Goal: Navigation & Orientation: Go to known website

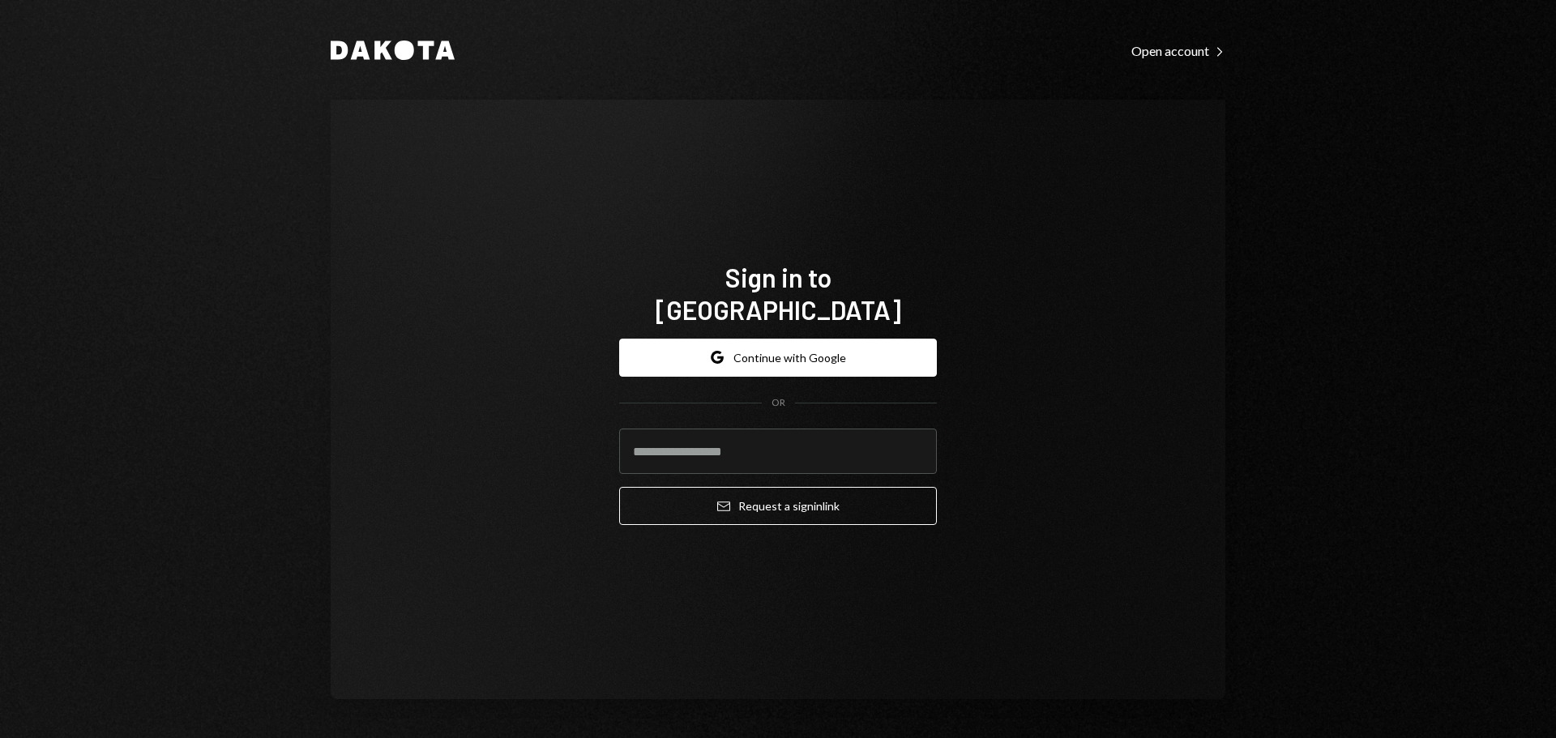
type input "**********"
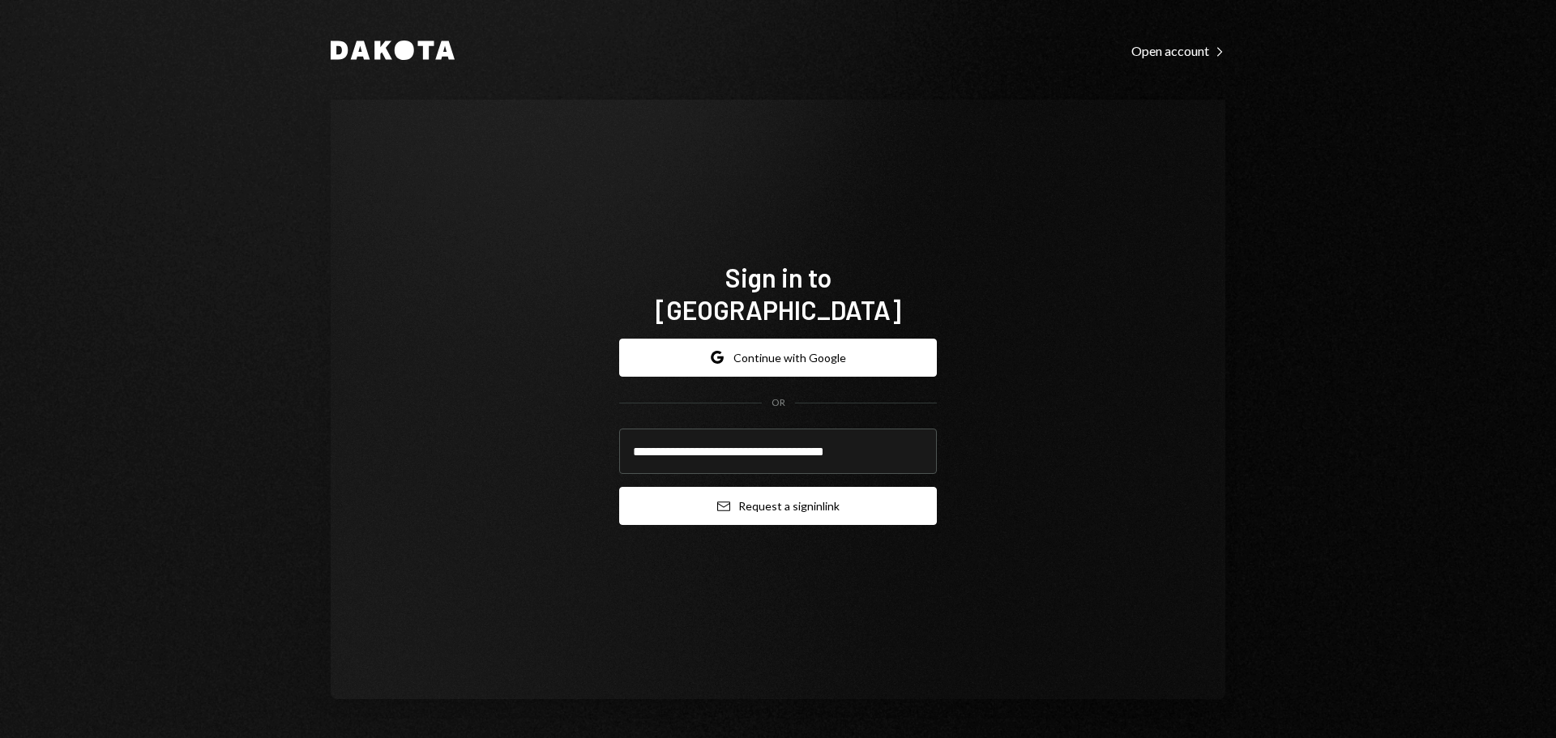
click at [848, 494] on button "Email Request a sign in link" at bounding box center [778, 506] width 318 height 38
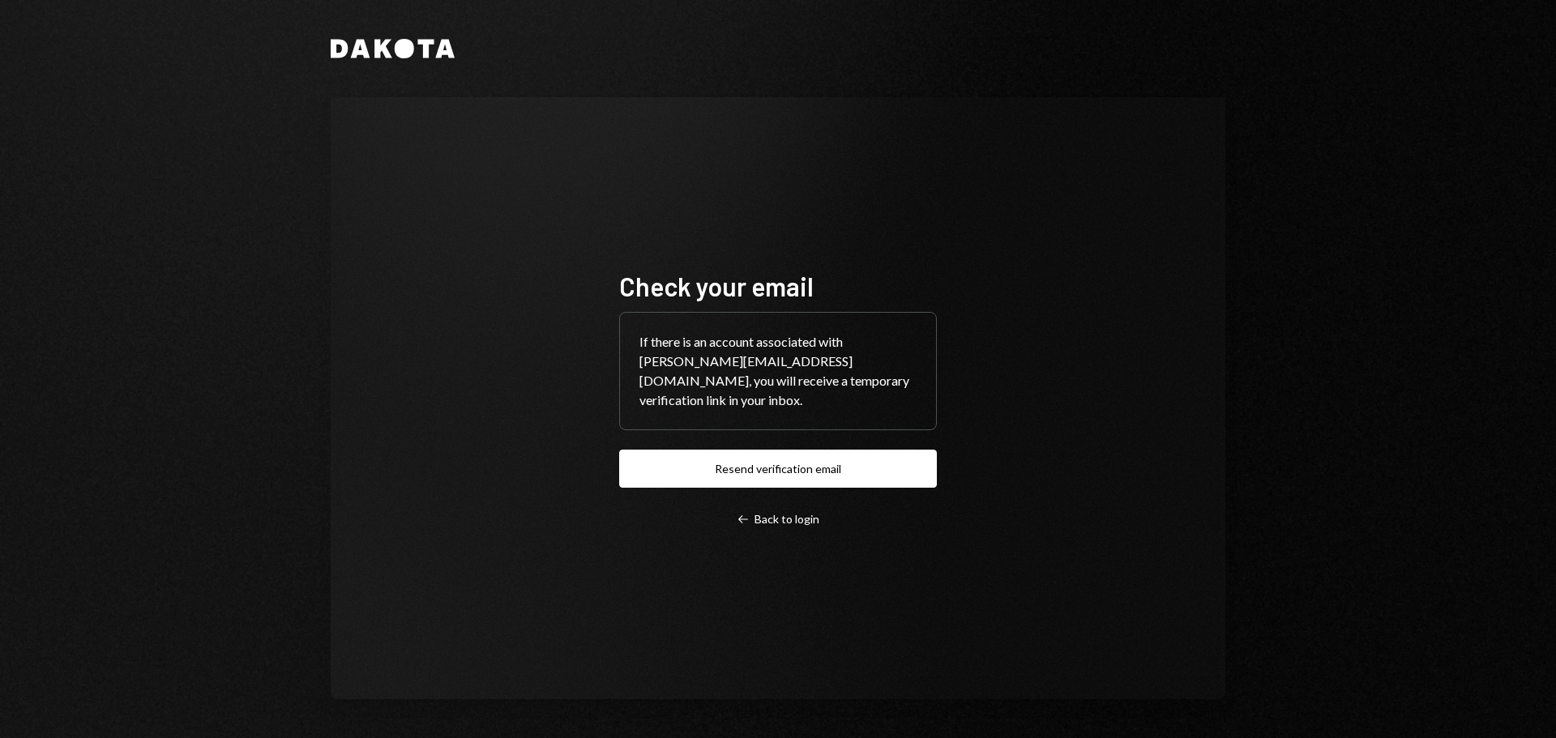
click at [1242, 312] on div "Dakota Check your email If there is an account associated with [PERSON_NAME][EM…" at bounding box center [778, 369] width 972 height 738
